Goal: Task Accomplishment & Management: Complete application form

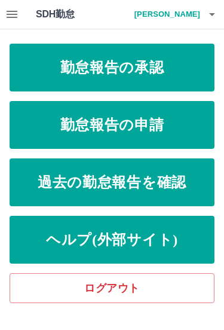
click at [179, 124] on link "勤怠報告の申請" at bounding box center [112, 125] width 205 height 48
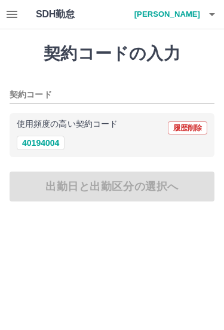
click at [39, 140] on button "40194004" at bounding box center [41, 143] width 48 height 14
type input "********"
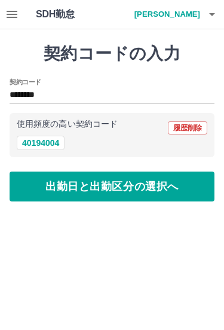
click at [89, 187] on button "出勤日と出勤区分の選択へ" at bounding box center [112, 186] width 205 height 30
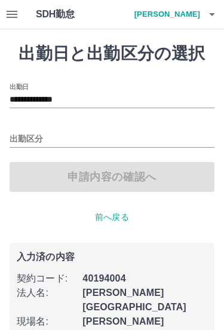
click at [67, 133] on input "出勤区分" at bounding box center [112, 139] width 205 height 15
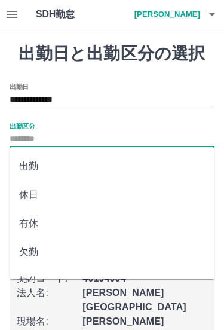
click at [34, 166] on li "出勤" at bounding box center [112, 166] width 205 height 29
type input "**"
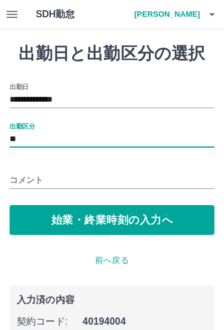
click at [78, 220] on button "始業・終業時刻の入力へ" at bounding box center [112, 220] width 205 height 30
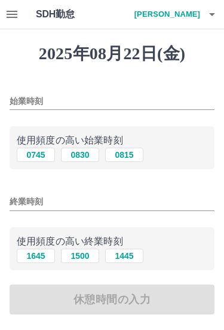
click at [35, 155] on button "0745" at bounding box center [36, 154] width 38 height 14
type input "****"
click at [28, 253] on button "1645" at bounding box center [36, 255] width 38 height 14
type input "****"
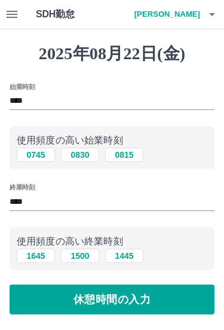
click at [102, 300] on button "休憩時間の入力" at bounding box center [112, 299] width 205 height 30
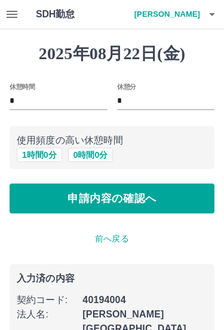
click at [37, 155] on button "1 時間 0 分" at bounding box center [39, 154] width 45 height 14
type input "*"
click at [93, 197] on button "申請内容の確認へ" at bounding box center [112, 198] width 205 height 30
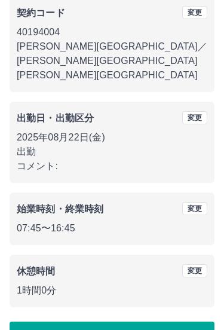
scroll to position [131, 0]
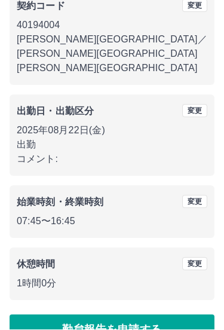
click at [131, 315] on button "勤怠報告を申請する" at bounding box center [112, 330] width 205 height 30
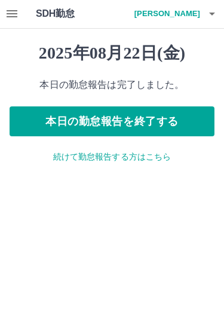
click at [174, 116] on button "本日の勤怠報告を終了する" at bounding box center [112, 122] width 205 height 30
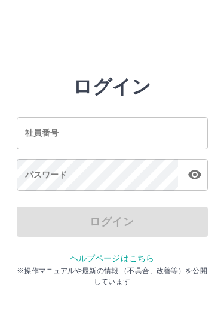
click at [127, 133] on input "社員番号" at bounding box center [112, 133] width 191 height 32
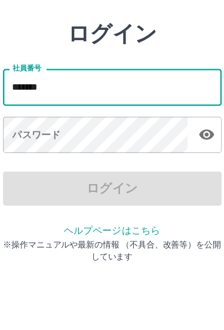
type input "*******"
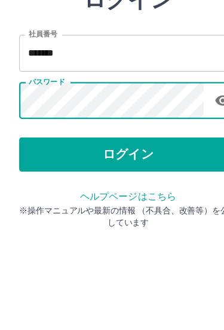
click at [146, 207] on button "ログイン" at bounding box center [112, 222] width 191 height 30
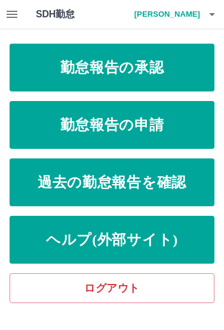
click at [184, 64] on link "勤怠報告の承認" at bounding box center [112, 68] width 205 height 48
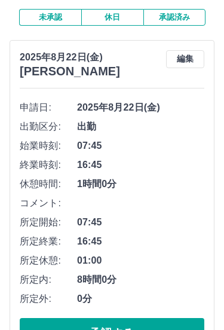
scroll to position [101, 0]
click at [124, 325] on button "承認する" at bounding box center [112, 333] width 185 height 30
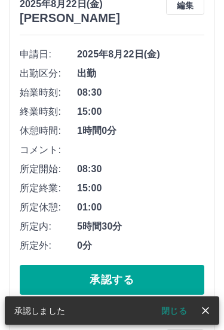
scroll to position [155, 0]
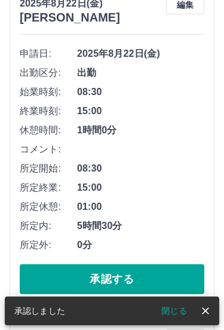
click at [142, 290] on button "承認する" at bounding box center [112, 279] width 185 height 30
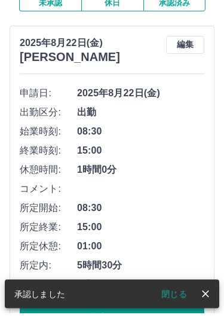
scroll to position [115, 0]
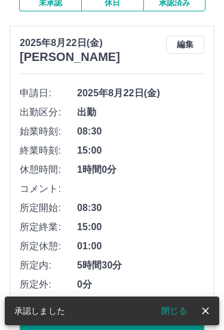
click at [182, 307] on button "閉じる" at bounding box center [174, 311] width 45 height 18
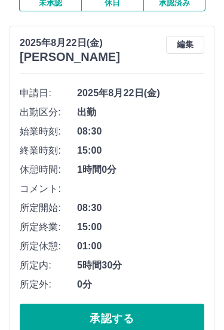
click at [142, 309] on button "承認する" at bounding box center [112, 318] width 185 height 30
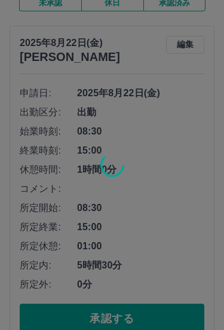
scroll to position [0, 0]
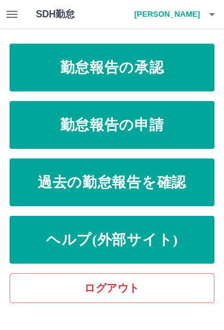
click at [168, 67] on link "勤怠報告の承認" at bounding box center [112, 68] width 205 height 48
